Goal: Task Accomplishment & Management: Use online tool/utility

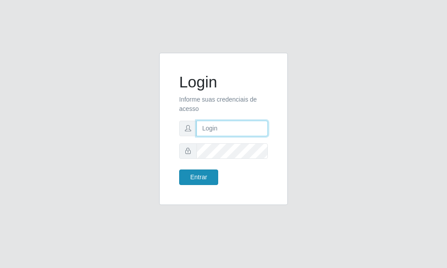
type input "[PERSON_NAME]"
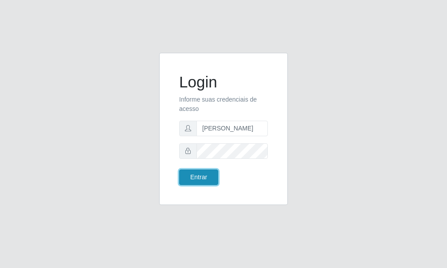
click at [205, 175] on button "Entrar" at bounding box center [198, 178] width 39 height 16
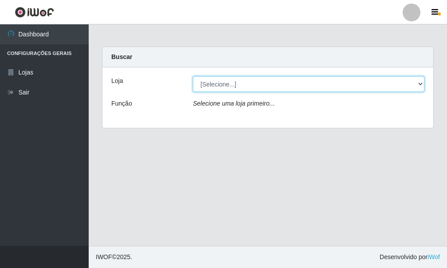
drag, startPoint x: 419, startPoint y: 80, endPoint x: 413, endPoint y: 83, distance: 7.2
click at [419, 79] on select "[Selecione...] Bemais Supermercados - [GEOGRAPHIC_DATA]" at bounding box center [309, 84] width 232 height 16
select select "249"
click at [193, 76] on select "[Selecione...] Bemais Supermercados - [GEOGRAPHIC_DATA]" at bounding box center [309, 84] width 232 height 16
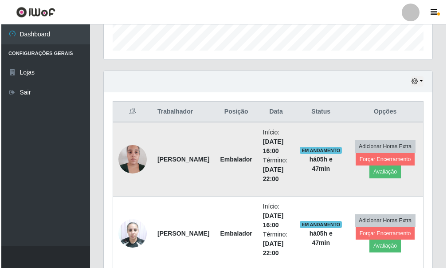
scroll to position [311, 0]
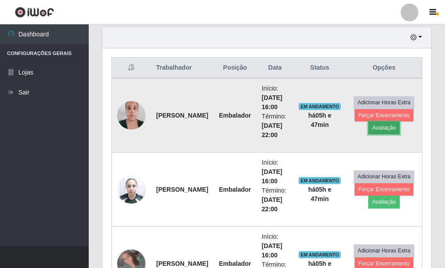
click at [394, 127] on button "Avaliação" at bounding box center [384, 128] width 32 height 12
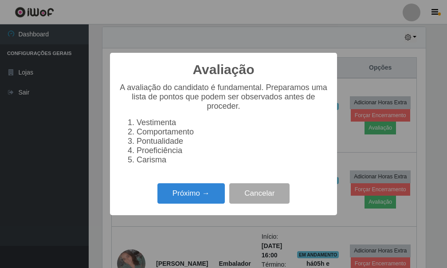
scroll to position [184, 324]
click at [194, 197] on button "Próximo →" at bounding box center [191, 193] width 67 height 21
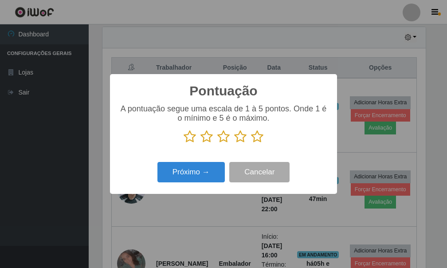
click at [256, 138] on icon at bounding box center [257, 136] width 12 height 13
click at [251, 143] on input "radio" at bounding box center [251, 143] width 0 height 0
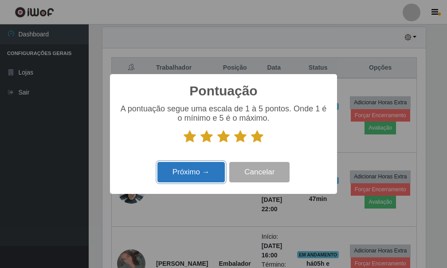
click at [194, 172] on button "Próximo →" at bounding box center [191, 172] width 67 height 21
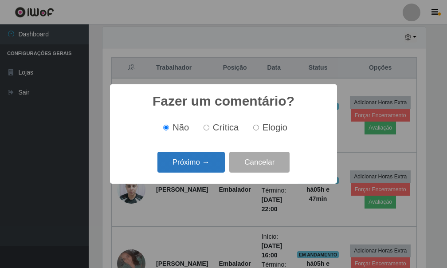
click at [190, 167] on button "Próximo →" at bounding box center [191, 162] width 67 height 21
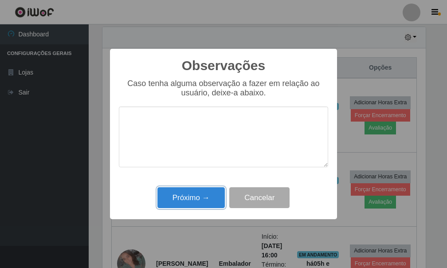
drag, startPoint x: 199, startPoint y: 196, endPoint x: 216, endPoint y: 193, distance: 16.7
click at [200, 196] on button "Próximo →" at bounding box center [191, 197] width 67 height 21
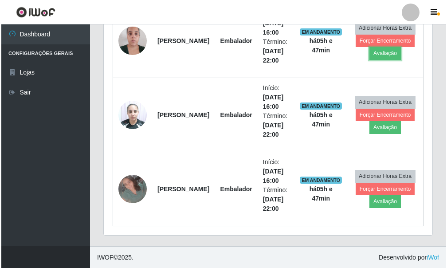
scroll to position [386, 0]
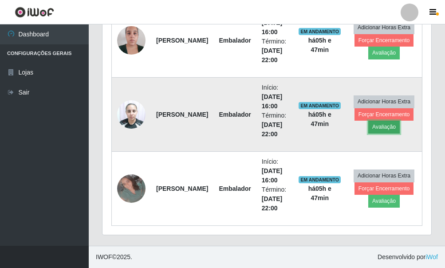
click at [385, 126] on button "Avaliação" at bounding box center [384, 127] width 32 height 12
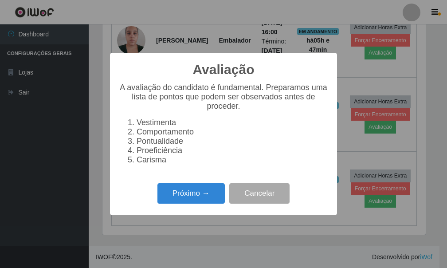
scroll to position [184, 324]
click at [193, 196] on button "Próximo →" at bounding box center [191, 193] width 67 height 21
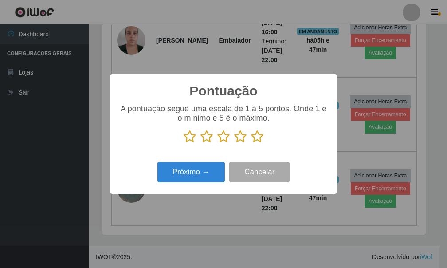
scroll to position [443650, 443511]
click at [252, 140] on icon at bounding box center [257, 136] width 12 height 13
click at [251, 143] on input "radio" at bounding box center [251, 143] width 0 height 0
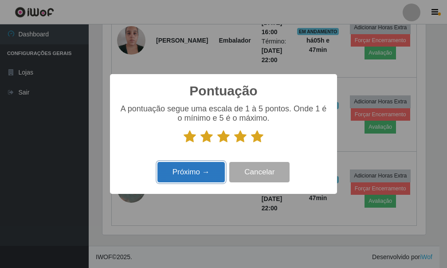
click at [204, 168] on button "Próximo →" at bounding box center [191, 172] width 67 height 21
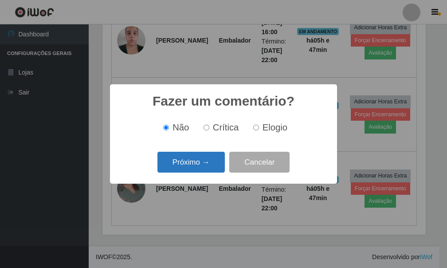
click at [202, 165] on button "Próximo →" at bounding box center [191, 162] width 67 height 21
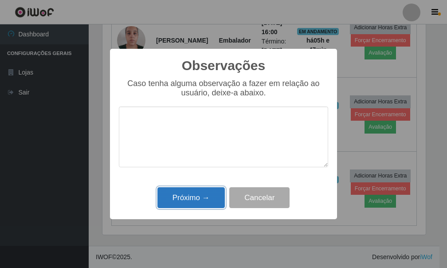
click at [201, 195] on button "Próximo →" at bounding box center [191, 197] width 67 height 21
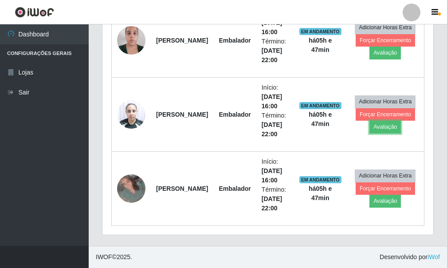
scroll to position [184, 329]
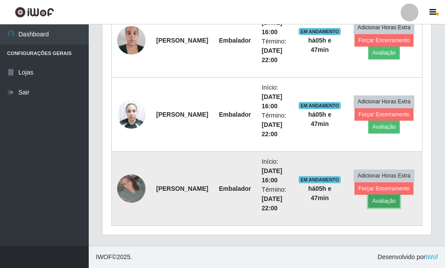
click at [378, 202] on button "Avaliação" at bounding box center [384, 201] width 32 height 12
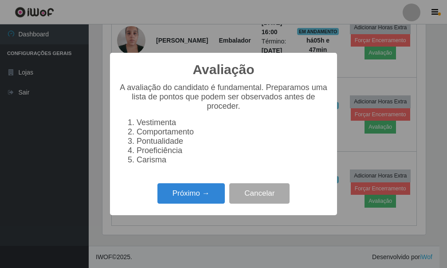
scroll to position [184, 324]
click at [183, 194] on button "Próximo →" at bounding box center [191, 193] width 67 height 21
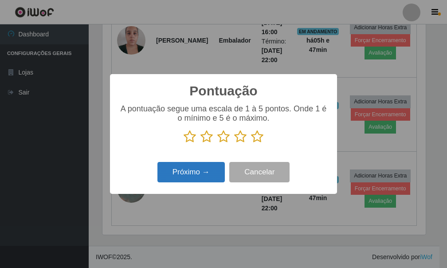
scroll to position [443650, 443511]
click at [259, 138] on icon at bounding box center [257, 136] width 12 height 13
click at [251, 143] on input "radio" at bounding box center [251, 143] width 0 height 0
click at [205, 169] on button "Próximo →" at bounding box center [191, 172] width 67 height 21
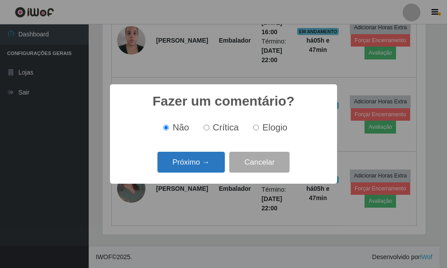
click at [206, 169] on button "Próximo →" at bounding box center [191, 162] width 67 height 21
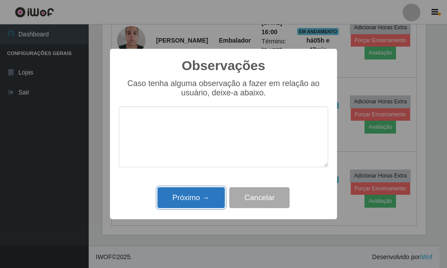
click at [210, 193] on button "Próximo →" at bounding box center [191, 197] width 67 height 21
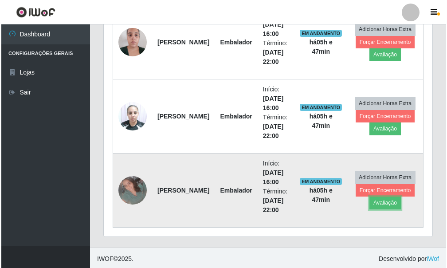
scroll to position [386, 0]
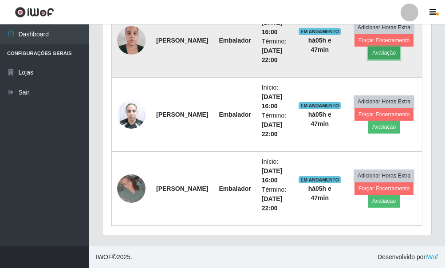
click at [382, 51] on button "Avaliação" at bounding box center [384, 53] width 32 height 12
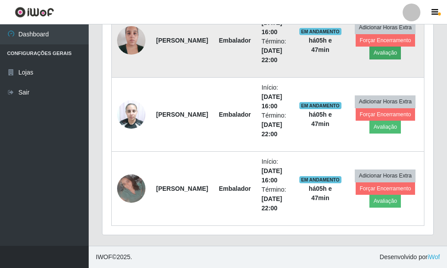
scroll to position [184, 324]
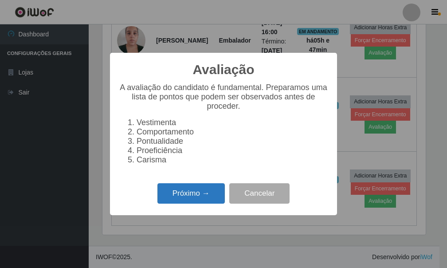
click at [178, 197] on button "Próximo →" at bounding box center [191, 193] width 67 height 21
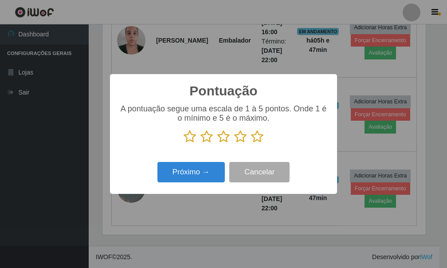
scroll to position [443650, 443511]
click at [261, 137] on icon at bounding box center [257, 136] width 12 height 13
click at [251, 143] on input "radio" at bounding box center [251, 143] width 0 height 0
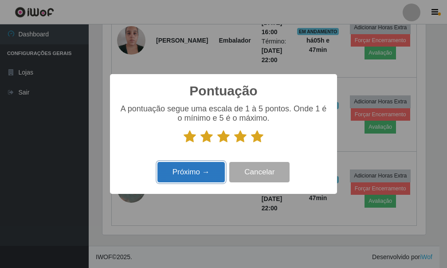
click at [199, 182] on button "Próximo →" at bounding box center [191, 172] width 67 height 21
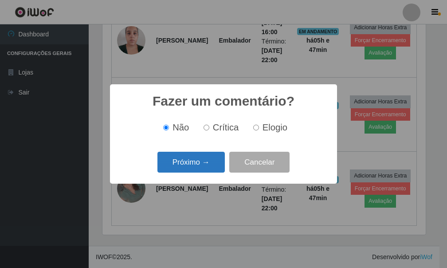
click at [199, 164] on button "Próximo →" at bounding box center [191, 162] width 67 height 21
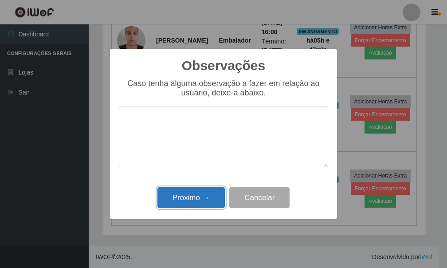
click at [203, 194] on button "Próximo →" at bounding box center [191, 197] width 67 height 21
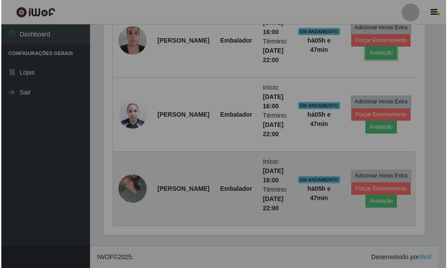
scroll to position [184, 329]
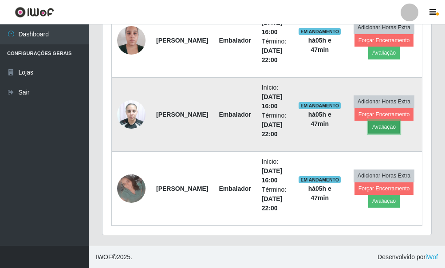
click at [389, 128] on button "Avaliação" at bounding box center [384, 127] width 32 height 12
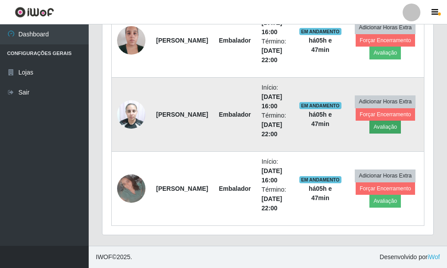
scroll to position [184, 324]
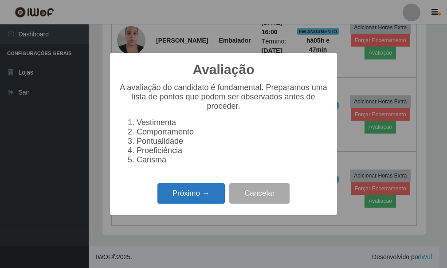
click at [193, 191] on button "Próximo →" at bounding box center [191, 193] width 67 height 21
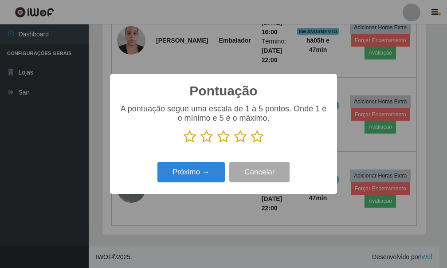
scroll to position [443650, 443511]
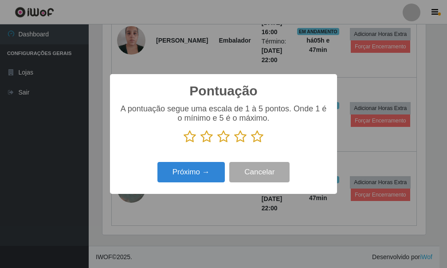
click at [259, 143] on icon at bounding box center [257, 136] width 12 height 13
click at [251, 143] on input "radio" at bounding box center [251, 143] width 0 height 0
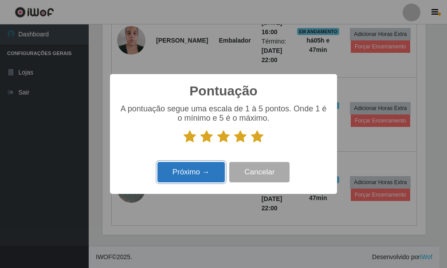
click at [189, 175] on button "Próximo →" at bounding box center [191, 172] width 67 height 21
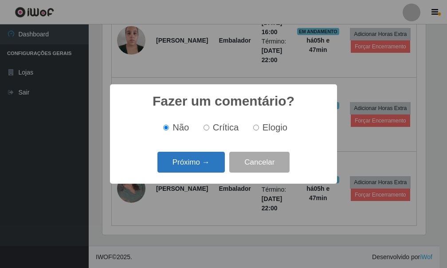
click at [203, 165] on button "Próximo →" at bounding box center [191, 162] width 67 height 21
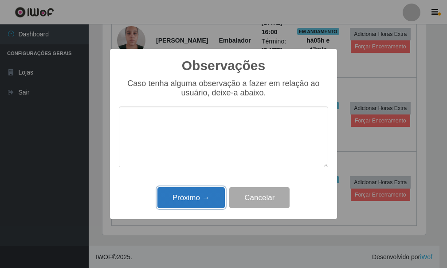
click at [204, 196] on button "Próximo →" at bounding box center [191, 197] width 67 height 21
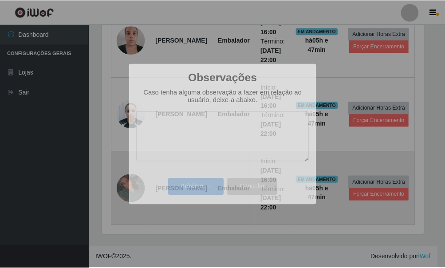
scroll to position [0, 0]
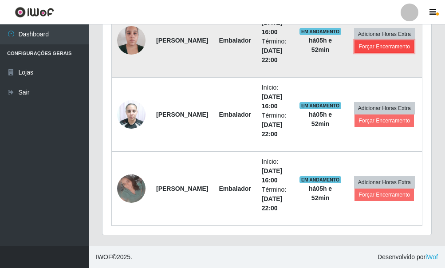
click at [382, 48] on button "Forçar Encerramento" at bounding box center [384, 46] width 59 height 12
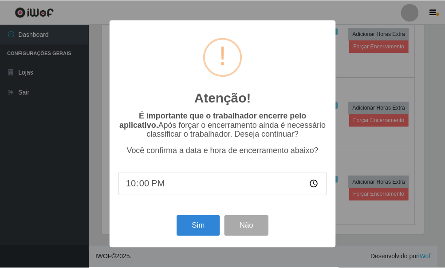
scroll to position [184, 324]
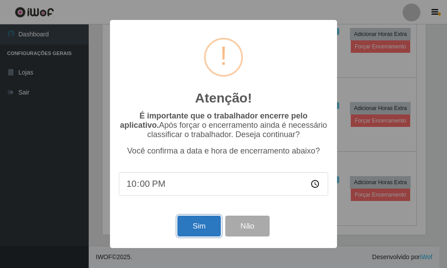
click at [207, 225] on button "Sim" at bounding box center [199, 226] width 43 height 21
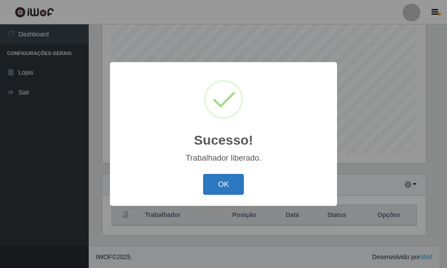
click at [223, 183] on button "OK" at bounding box center [223, 184] width 41 height 21
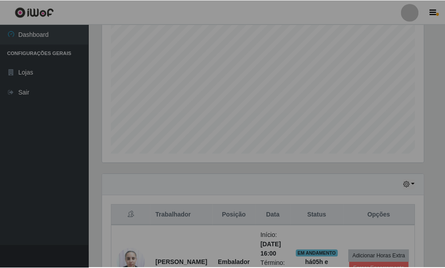
scroll to position [184, 329]
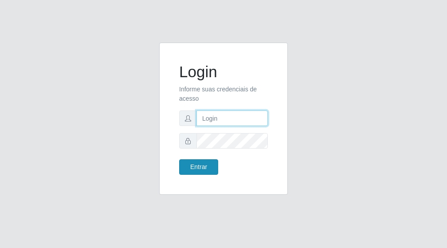
type input "[PERSON_NAME]"
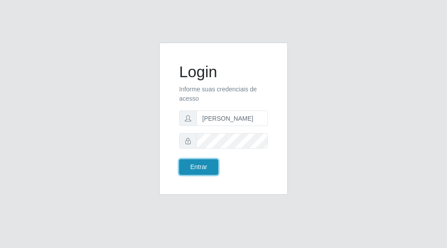
click at [205, 168] on button "Entrar" at bounding box center [198, 167] width 39 height 16
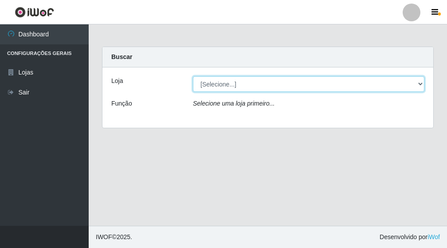
drag, startPoint x: 418, startPoint y: 82, endPoint x: 402, endPoint y: 85, distance: 16.3
click at [418, 82] on select "[Selecione...] Bemais Supermercados - [GEOGRAPHIC_DATA]" at bounding box center [309, 84] width 232 height 16
select select "249"
click at [193, 76] on select "[Selecione...] Bemais Supermercados - [GEOGRAPHIC_DATA]" at bounding box center [309, 84] width 232 height 16
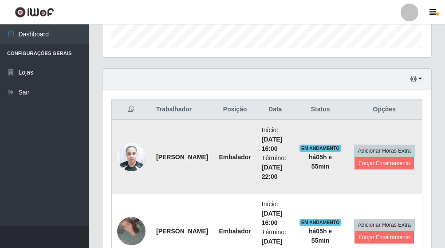
scroll to position [287, 0]
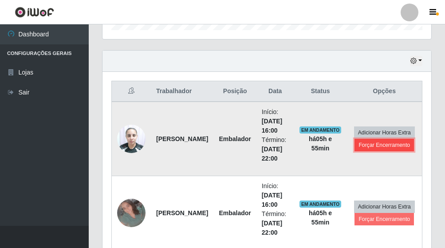
click at [387, 148] on button "Forçar Encerramento" at bounding box center [384, 145] width 59 height 12
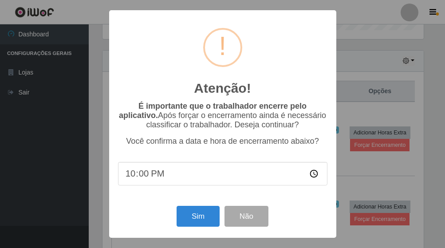
scroll to position [184, 324]
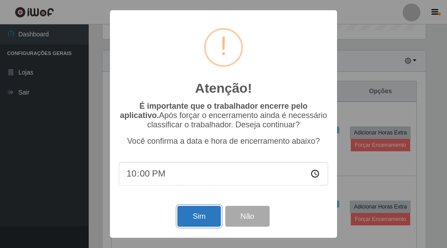
click at [192, 217] on button "Sim" at bounding box center [199, 216] width 43 height 21
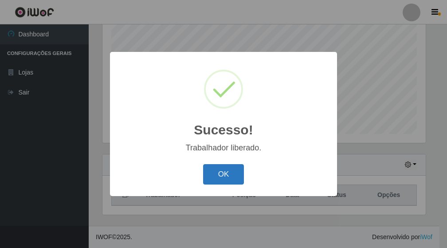
click at [234, 172] on button "OK" at bounding box center [223, 174] width 41 height 21
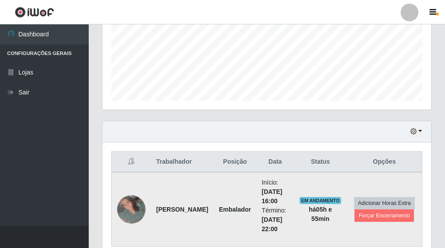
scroll to position [257, 0]
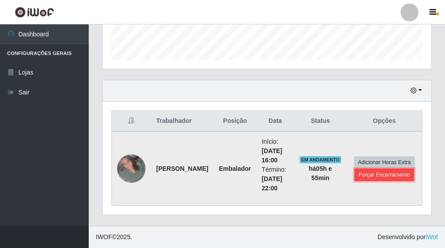
click at [388, 176] on button "Forçar Encerramento" at bounding box center [384, 175] width 59 height 12
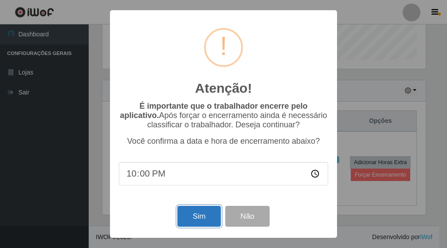
click at [205, 220] on button "Sim" at bounding box center [199, 216] width 43 height 21
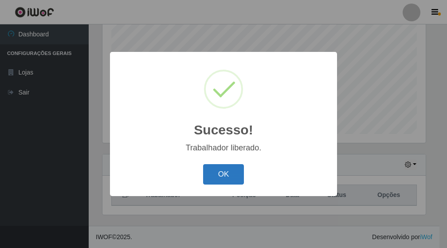
click at [237, 174] on button "OK" at bounding box center [223, 174] width 41 height 21
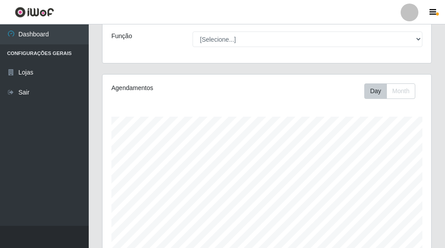
scroll to position [183, 0]
